Goal: Navigation & Orientation: Find specific page/section

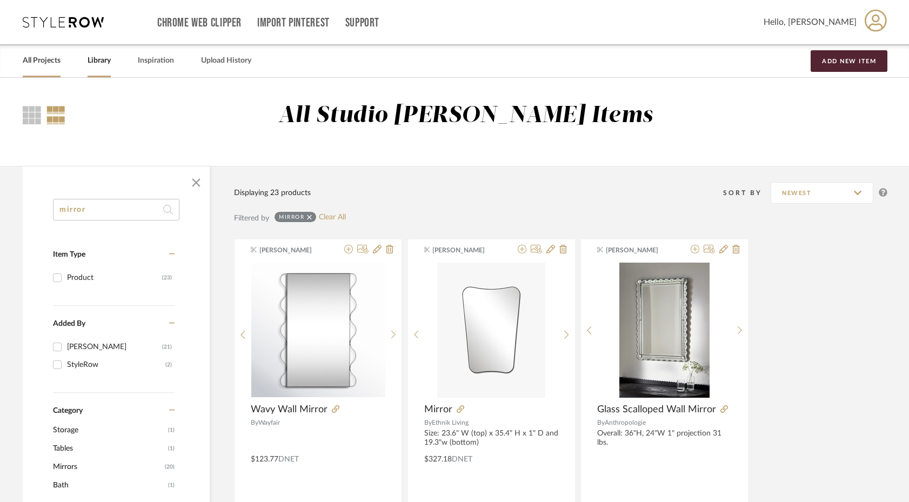
click at [45, 63] on link "All Projects" at bounding box center [42, 61] width 38 height 15
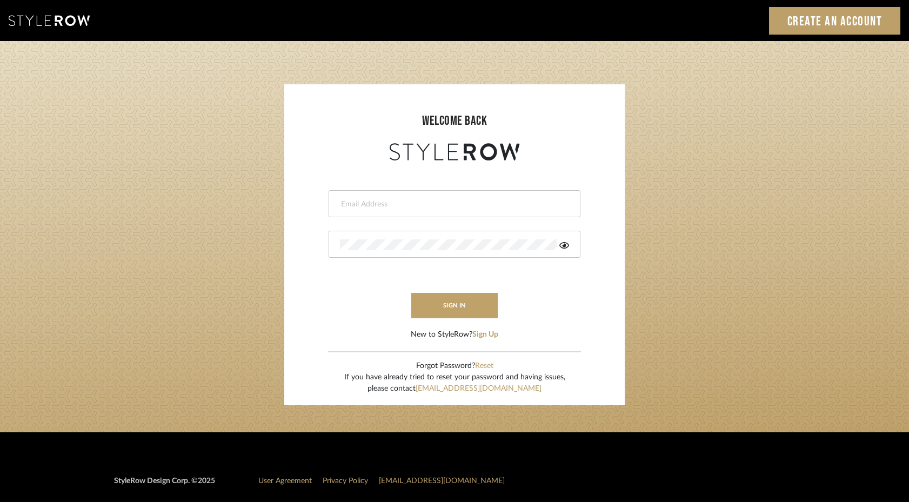
click at [444, 205] on input "email" at bounding box center [453, 204] width 227 height 11
type input "steph@studio-reneau.com"
click at [448, 302] on button "sign in" at bounding box center [454, 305] width 87 height 25
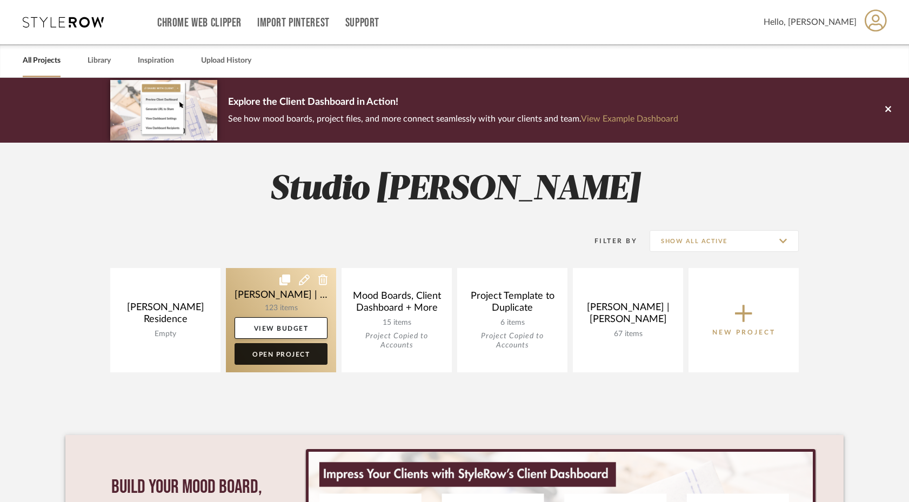
click at [263, 359] on link "Open Project" at bounding box center [281, 354] width 93 height 22
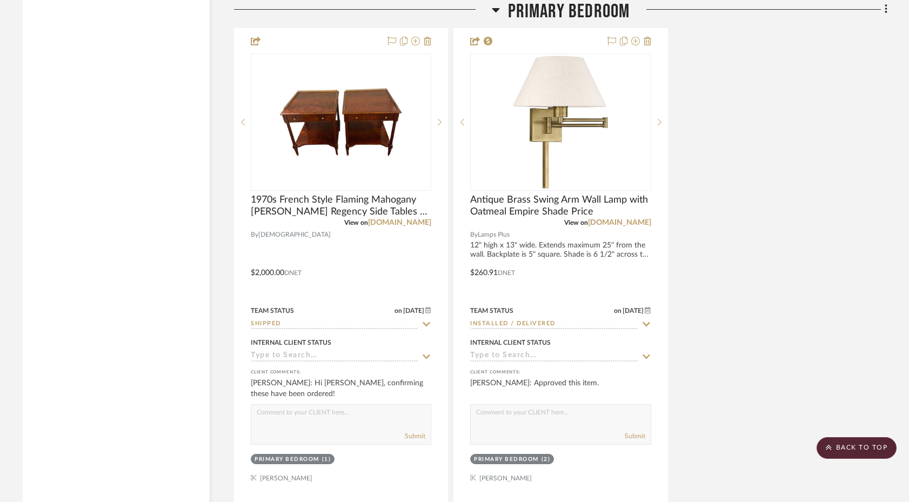
scroll to position [10482, 0]
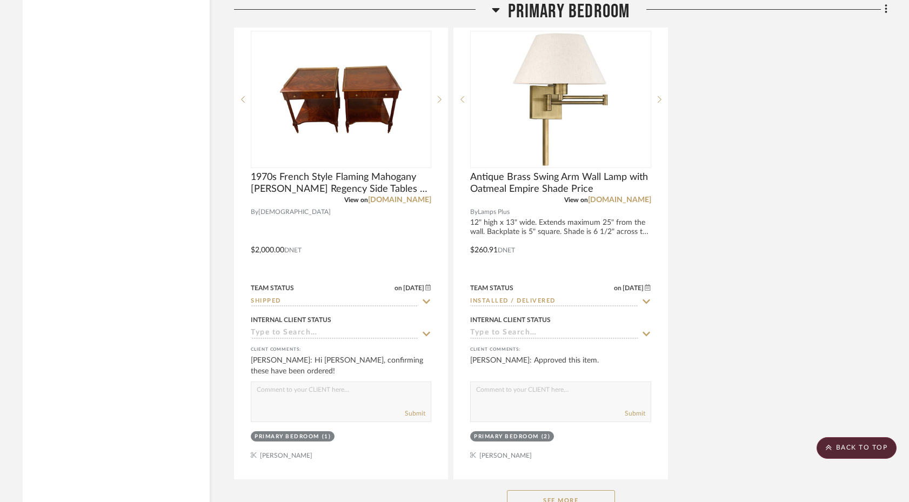
click at [569, 490] on button "See More" at bounding box center [561, 501] width 108 height 22
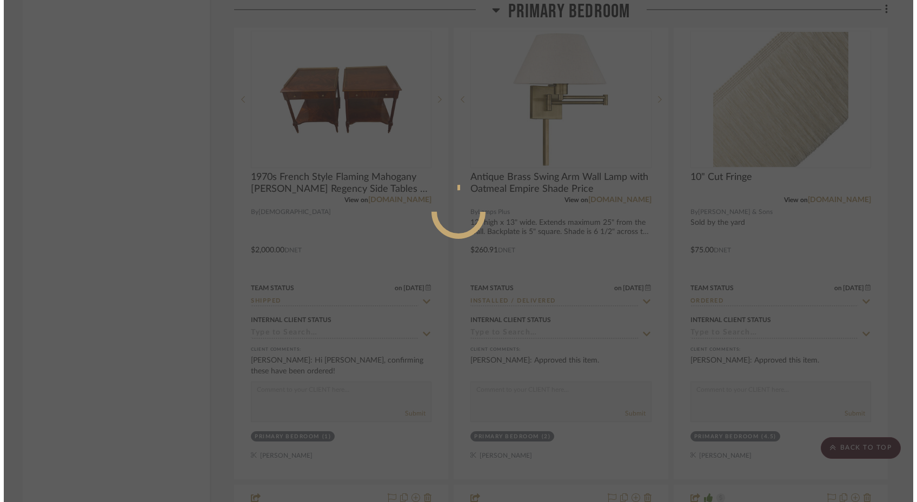
scroll to position [0, 0]
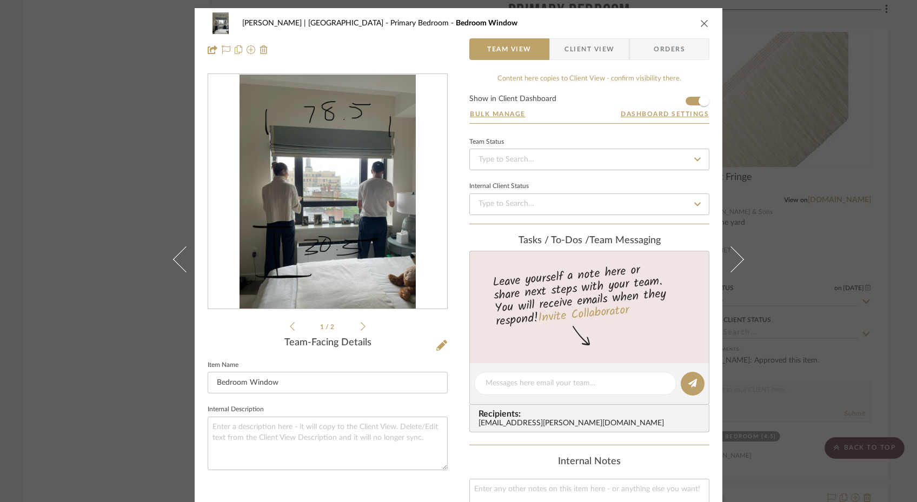
click at [700, 23] on icon "close" at bounding box center [704, 23] width 9 height 9
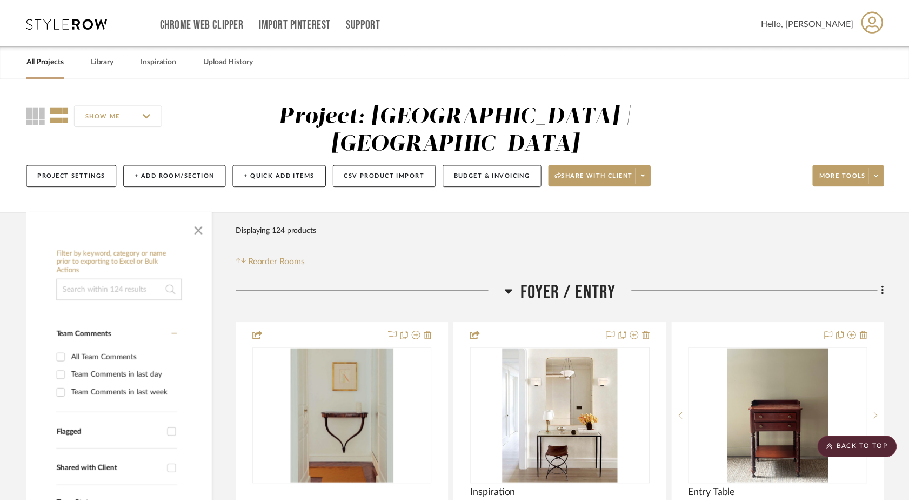
scroll to position [10482, 0]
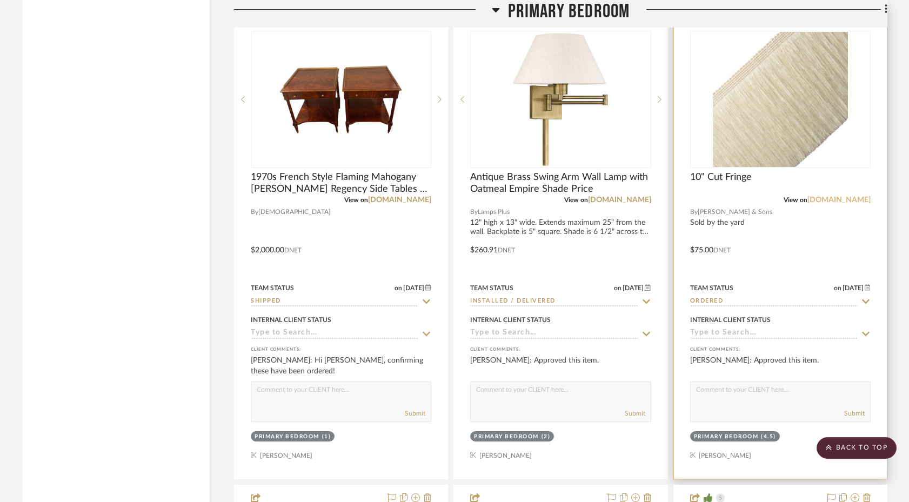
click at [823, 196] on link "samuelandsons.com" at bounding box center [839, 200] width 63 height 8
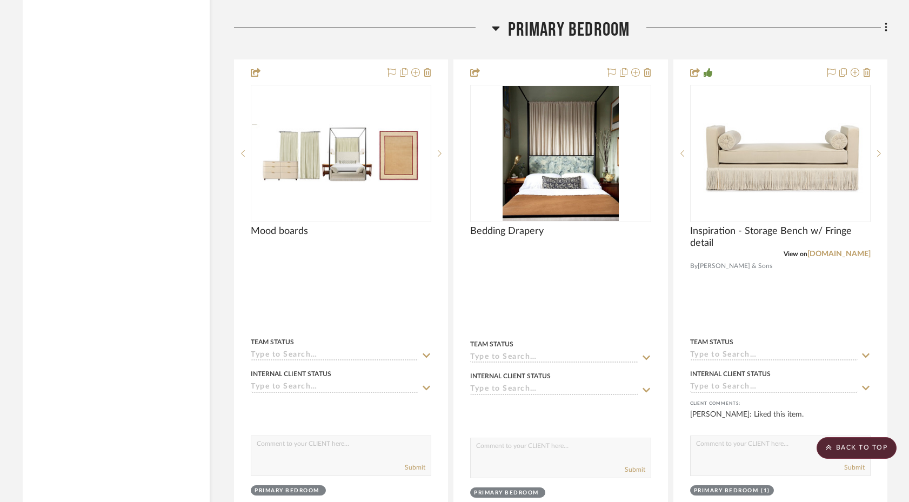
scroll to position [9356, 0]
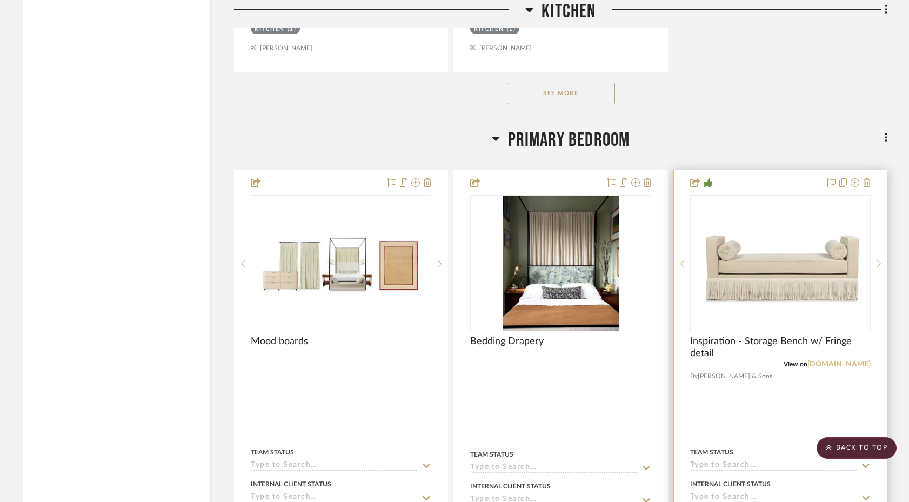
click at [841, 361] on link "samuelandsons.com" at bounding box center [839, 365] width 63 height 8
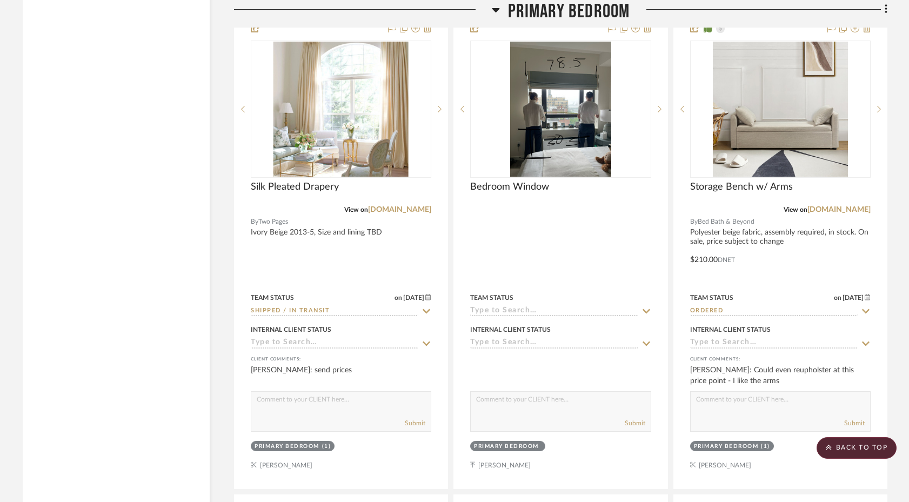
scroll to position [10949, 0]
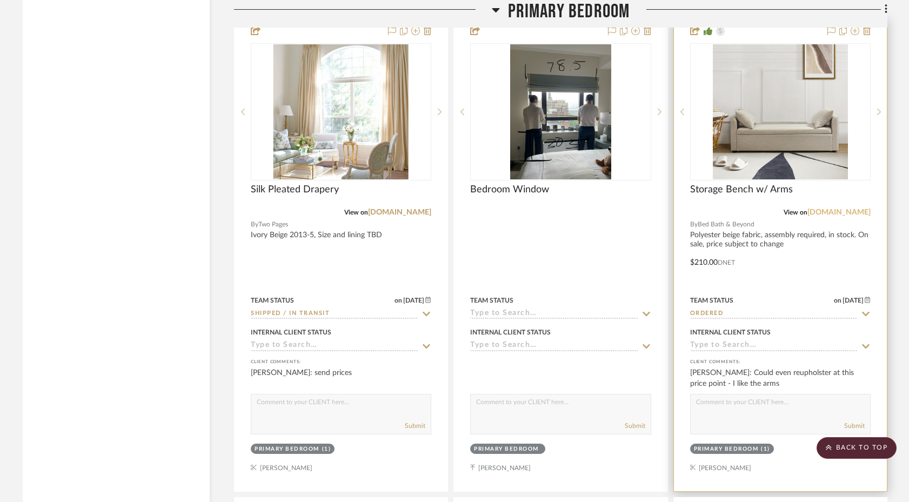
click at [840, 209] on link "bedbathandbeyond.com" at bounding box center [839, 213] width 63 height 8
